Goal: Information Seeking & Learning: Find contact information

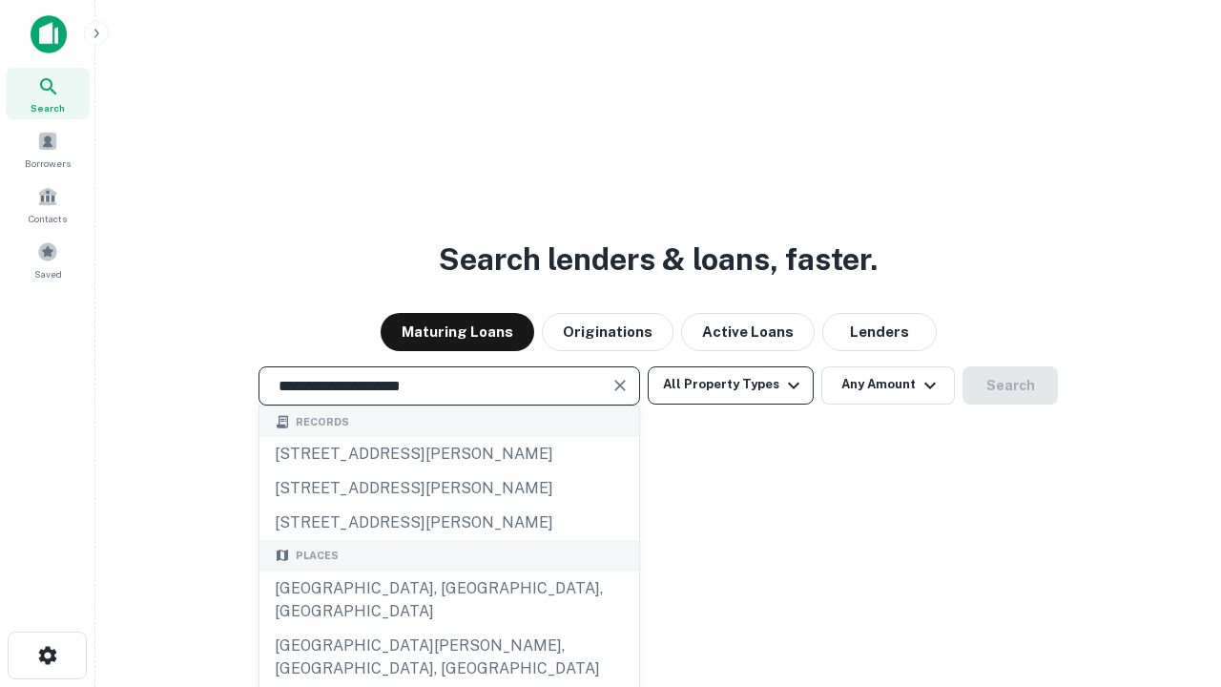
click at [448, 629] on div "Santa Monica, CA, USA" at bounding box center [449, 599] width 380 height 57
click at [731, 384] on button "All Property Types" at bounding box center [731, 385] width 166 height 38
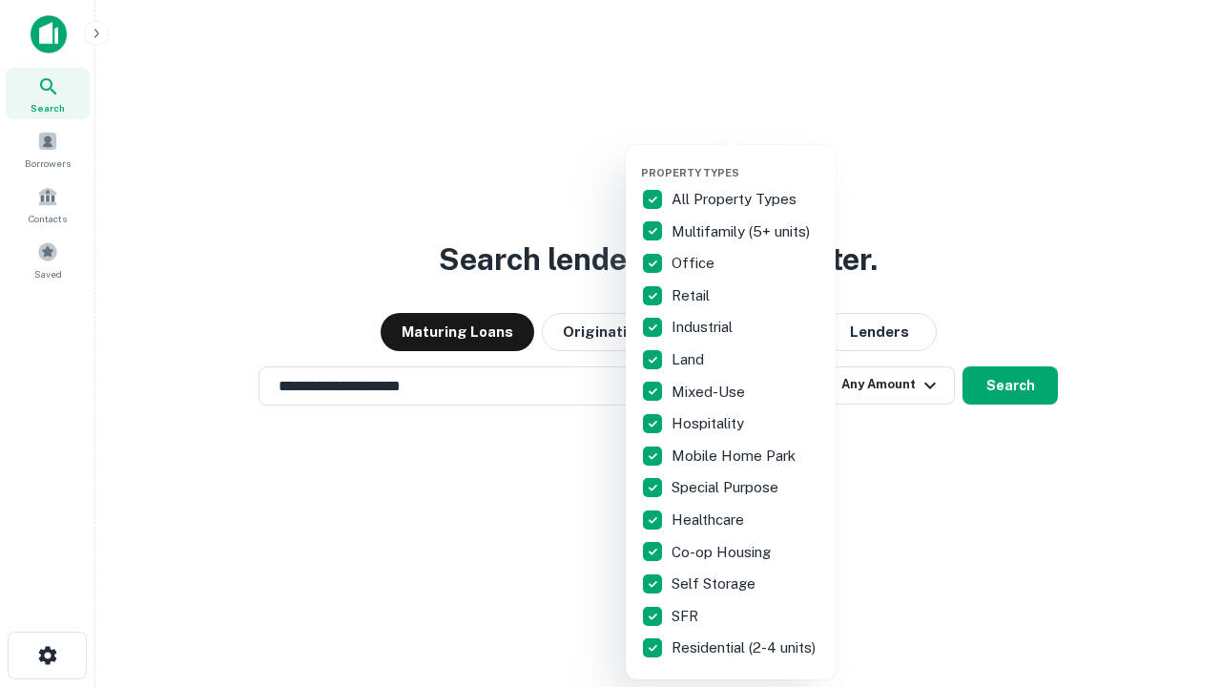
type input "**********"
click at [746, 160] on button "button" at bounding box center [746, 160] width 210 height 1
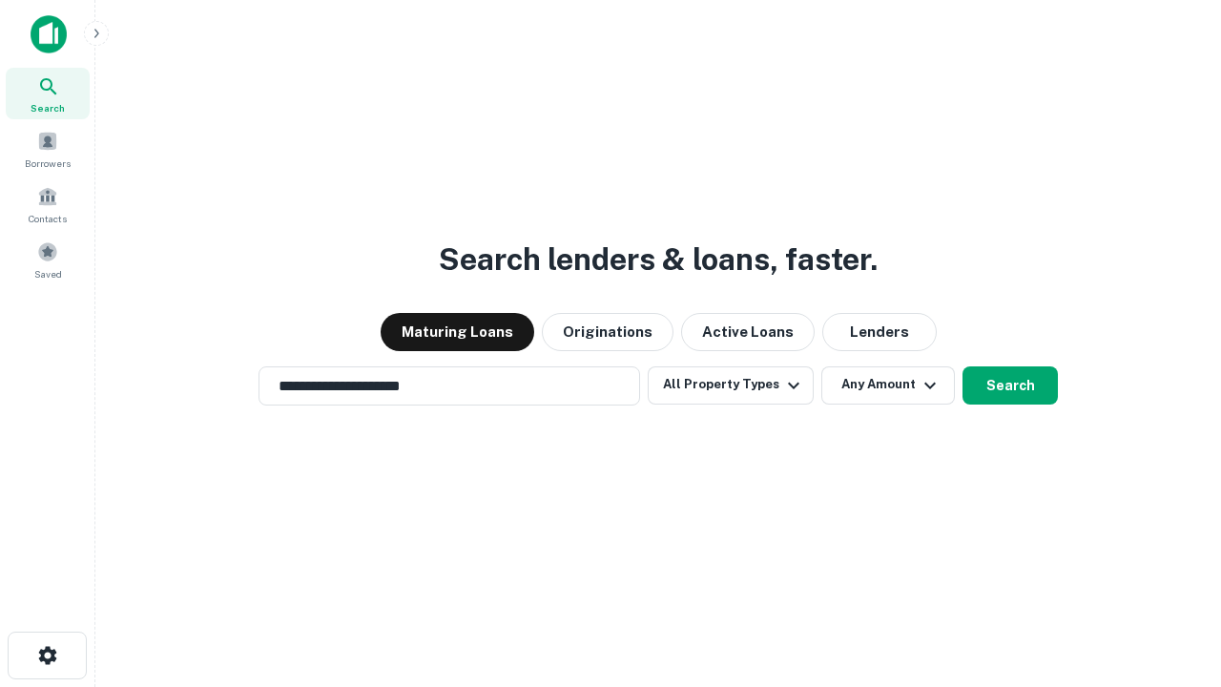
scroll to position [30, 0]
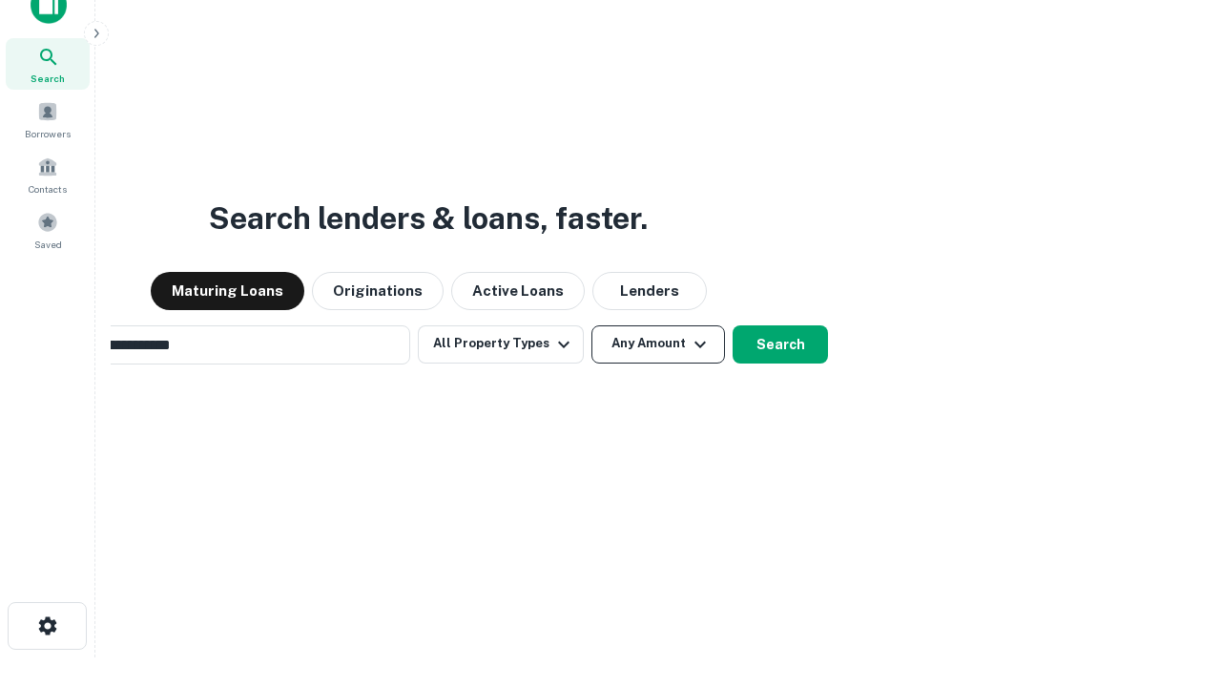
click at [591, 325] on button "Any Amount" at bounding box center [658, 344] width 134 height 38
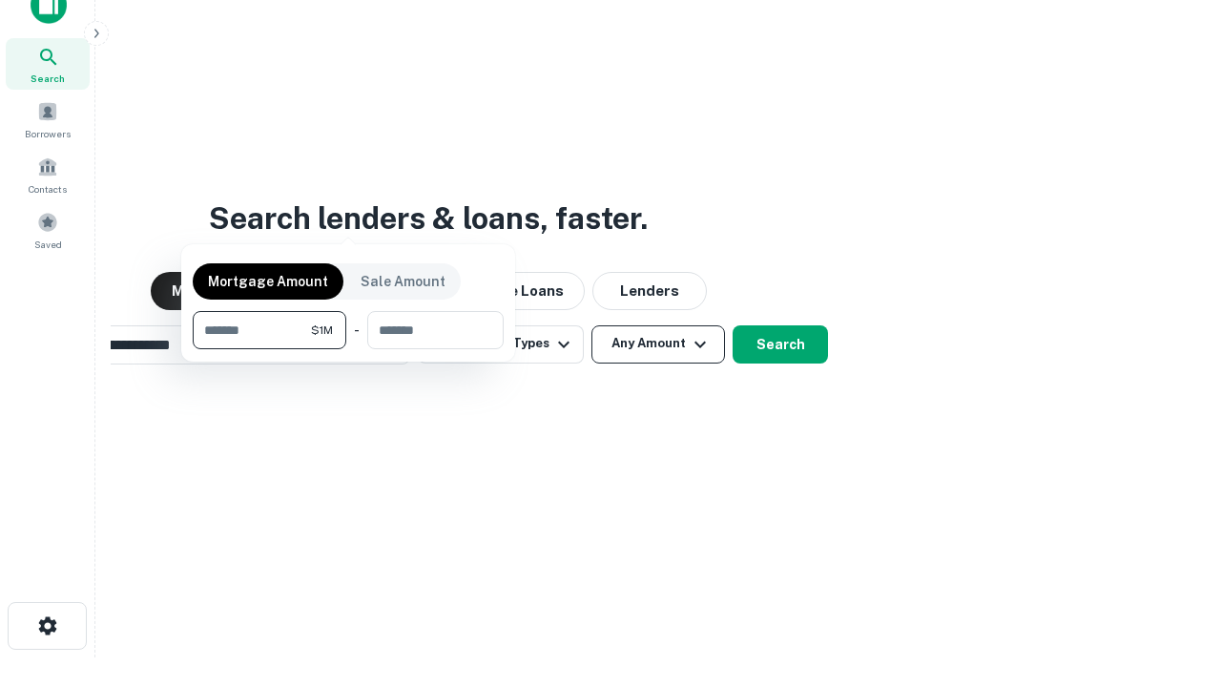
scroll to position [31, 0]
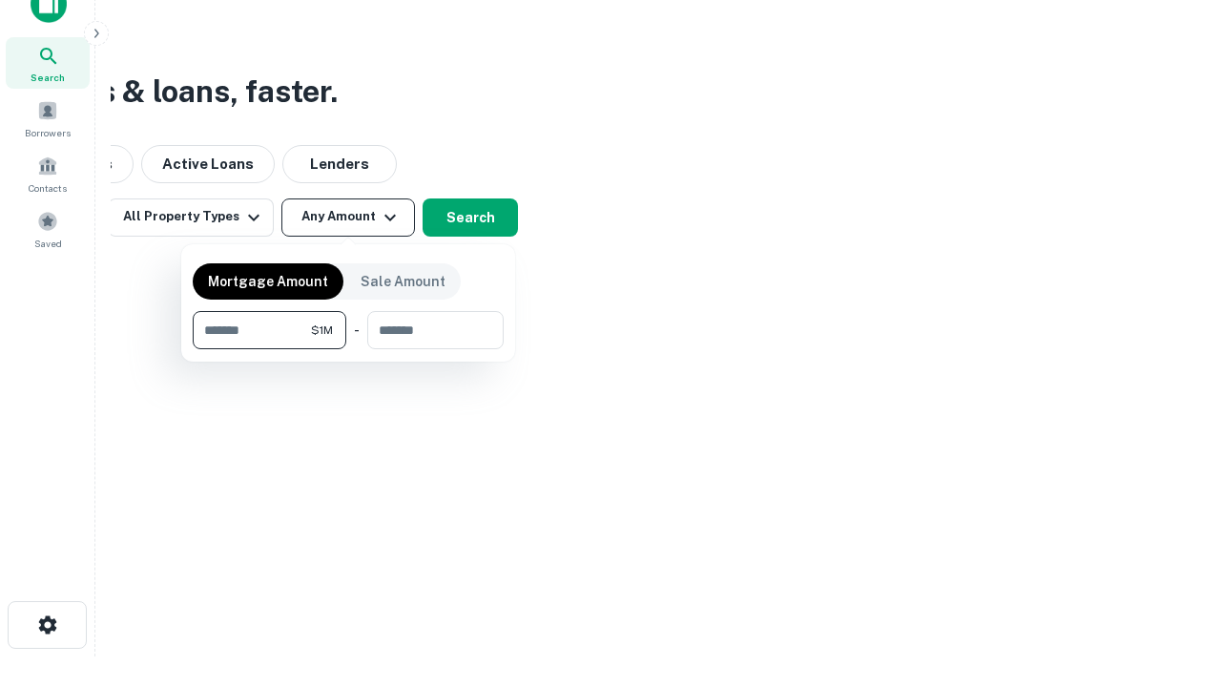
type input "*******"
click at [348, 349] on button "button" at bounding box center [348, 349] width 311 height 1
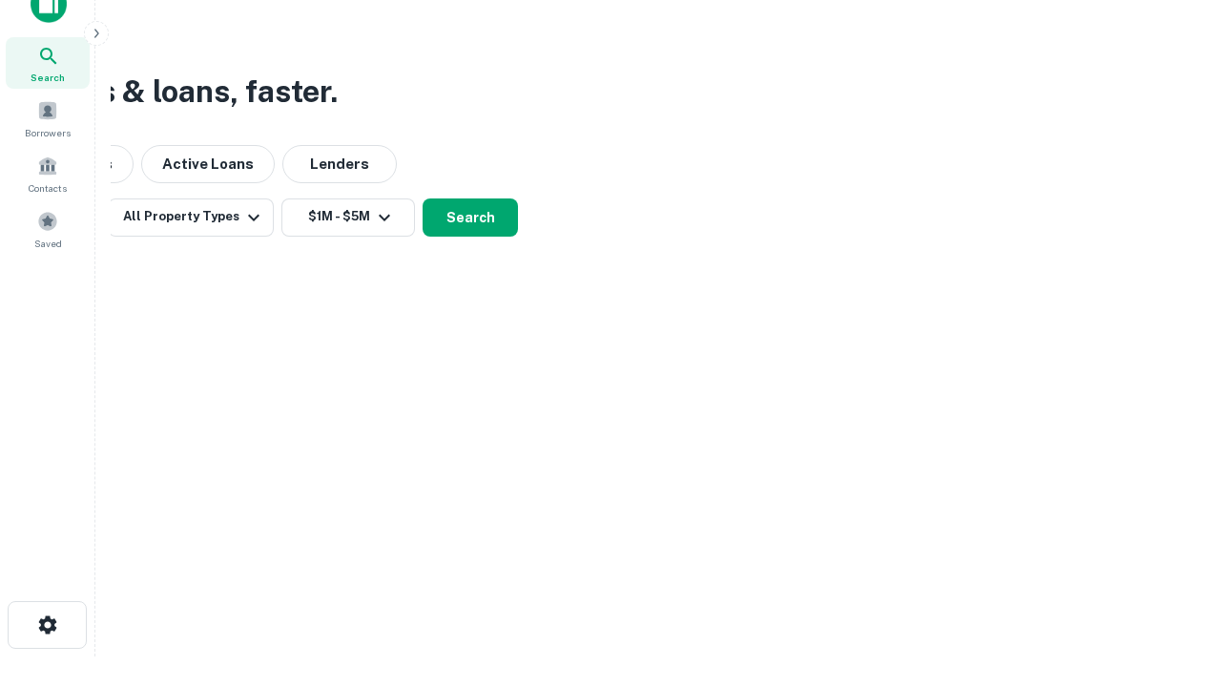
scroll to position [30, 0]
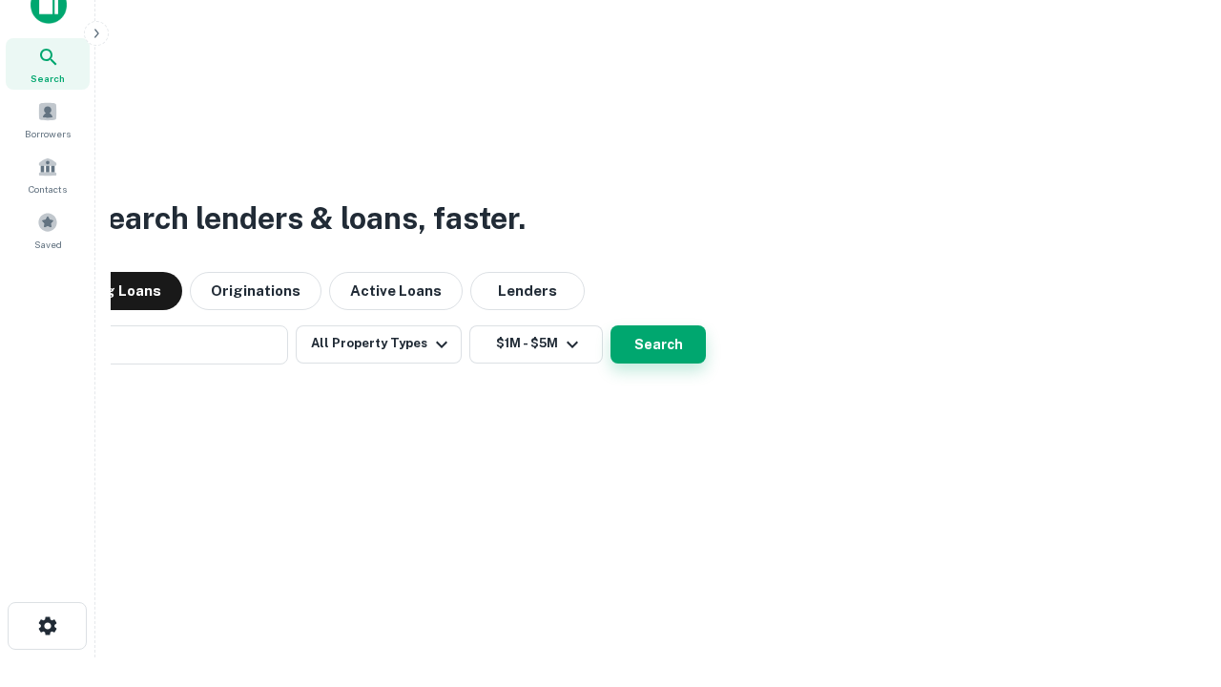
click at [610, 325] on button "Search" at bounding box center [657, 344] width 95 height 38
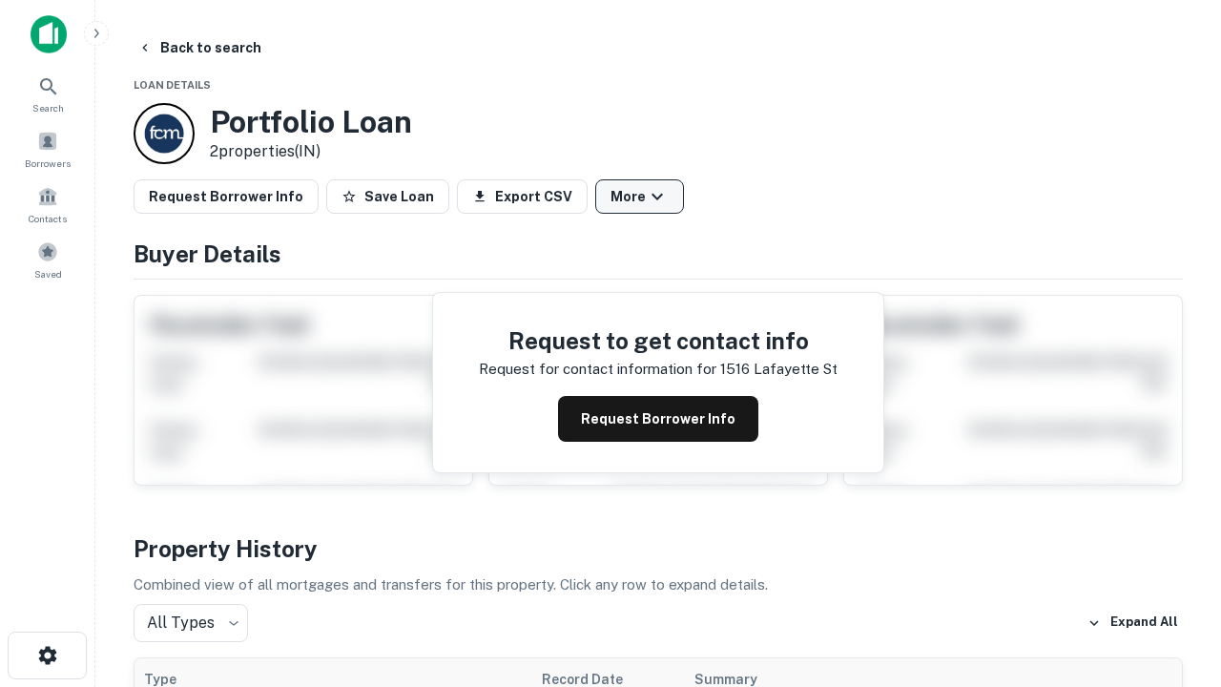
click at [639, 196] on button "More" at bounding box center [639, 196] width 89 height 34
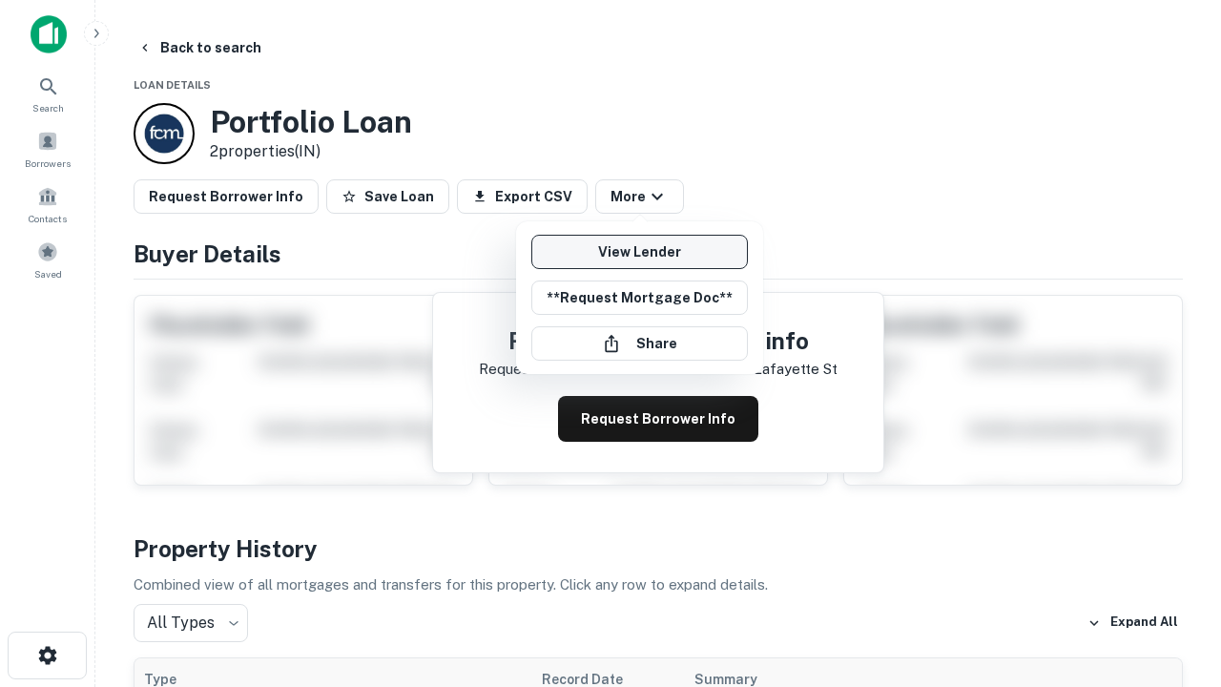
click at [639, 252] on link "View Lender" at bounding box center [639, 252] width 217 height 34
